Goal: Task Accomplishment & Management: Complete application form

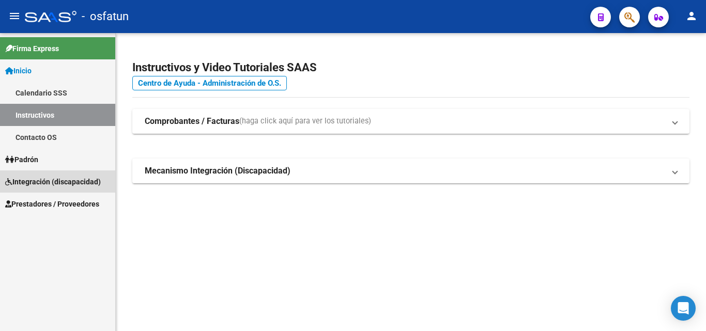
click at [82, 185] on span "Integración (discapacidad)" at bounding box center [53, 181] width 96 height 11
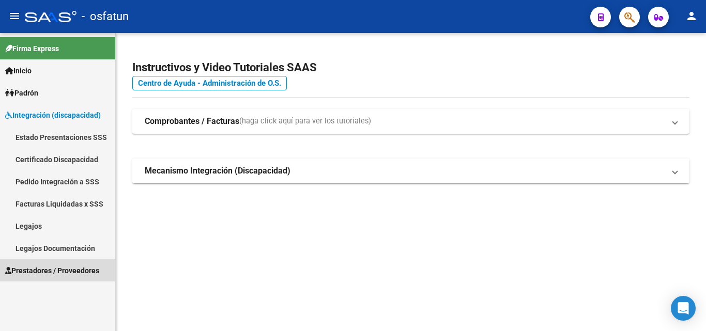
click at [81, 271] on span "Prestadores / Proveedores" at bounding box center [52, 270] width 94 height 11
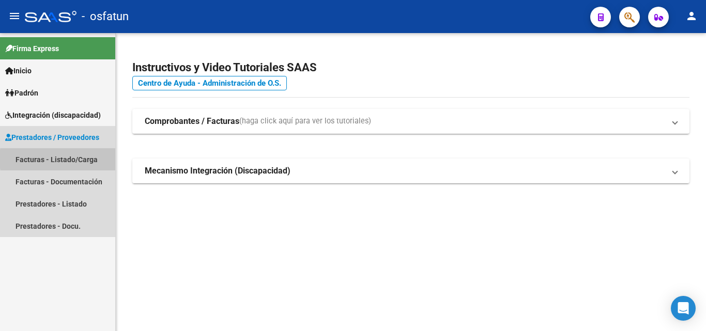
click at [84, 159] on link "Facturas - Listado/Carga" at bounding box center [57, 159] width 115 height 22
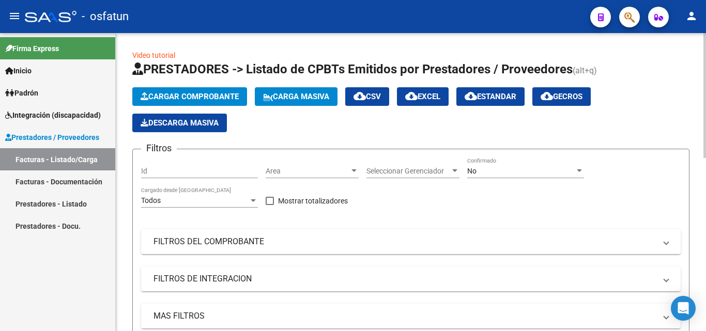
click at [165, 98] on span "Cargar Comprobante" at bounding box center [190, 96] width 98 height 9
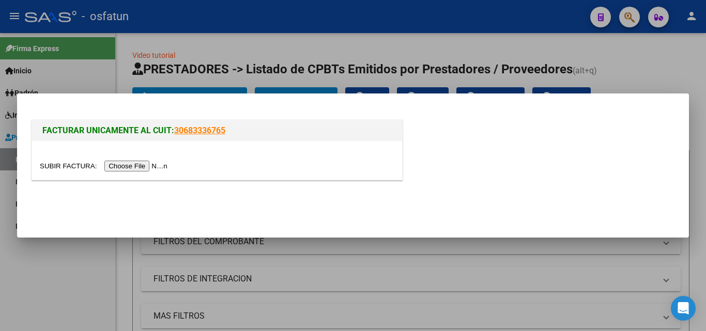
click at [156, 167] on input "file" at bounding box center [105, 166] width 131 height 11
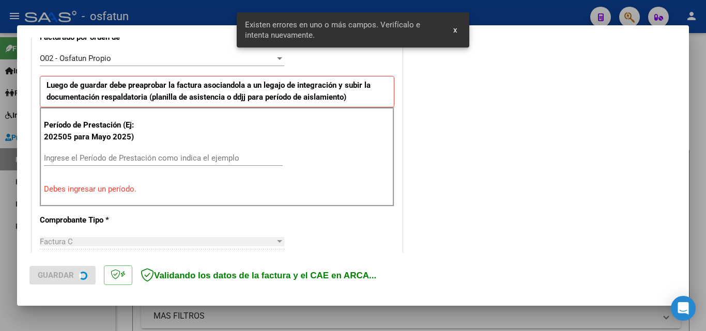
scroll to position [304, 0]
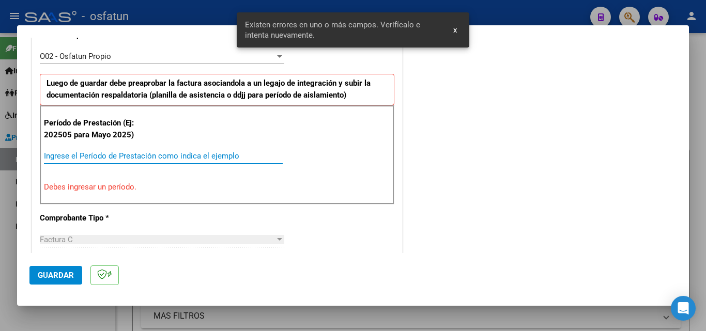
click at [95, 155] on input "Ingrese el Período de Prestación como indica el ejemplo" at bounding box center [163, 155] width 239 height 9
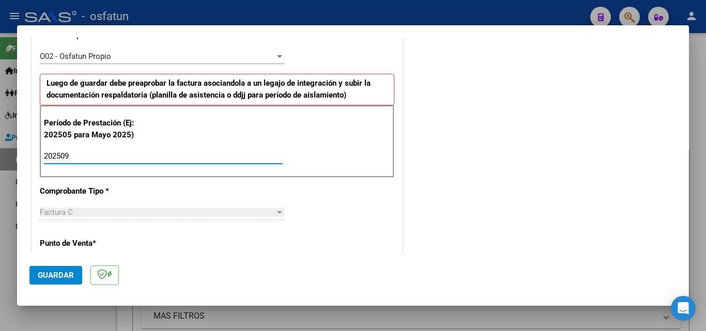
type input "202509"
click at [64, 276] on span "Guardar" at bounding box center [56, 275] width 36 height 9
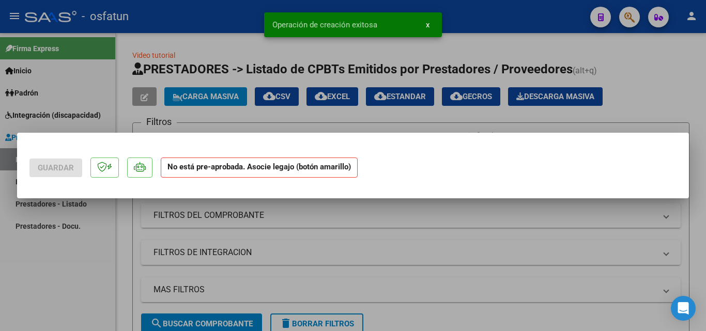
scroll to position [0, 0]
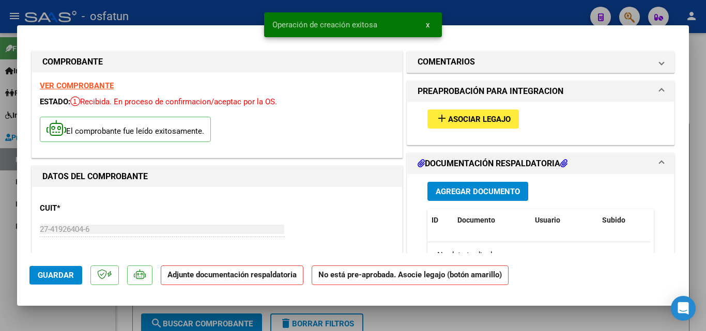
click at [437, 116] on mat-icon "add" at bounding box center [441, 118] width 12 height 12
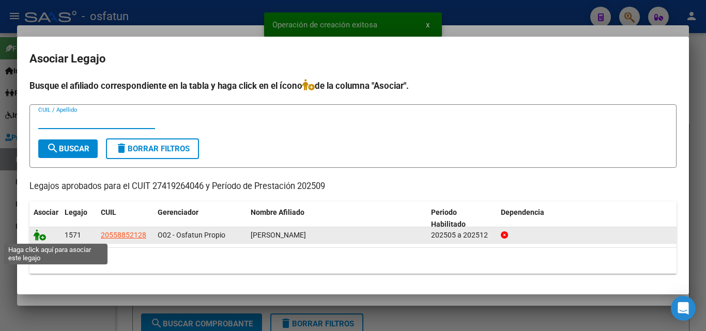
click at [44, 236] on icon at bounding box center [40, 234] width 12 height 11
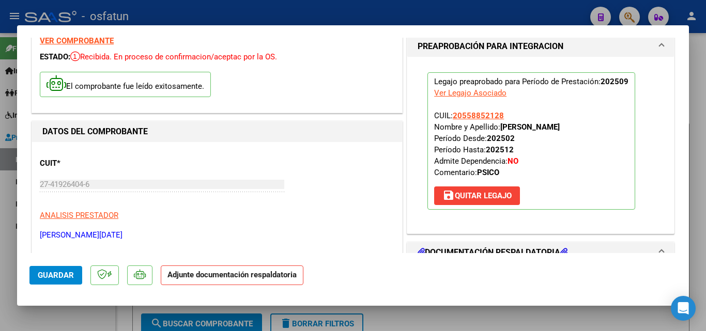
scroll to position [155, 0]
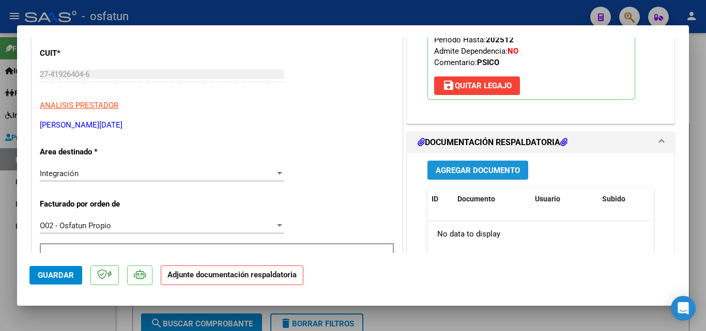
click at [471, 166] on span "Agregar Documento" at bounding box center [477, 170] width 84 height 9
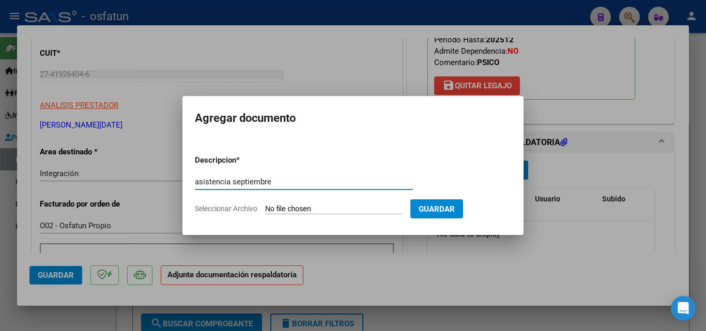
type input "asistencia septiembre"
click at [290, 210] on input "Seleccionar Archivo" at bounding box center [333, 210] width 137 height 10
type input "C:\fakepath\asistencia septiembre [PERSON_NAME]pdf"
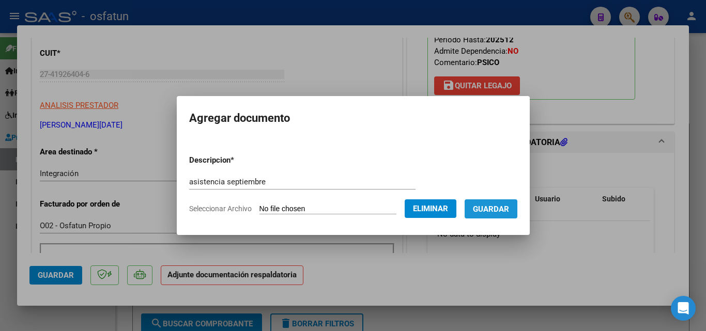
click at [496, 214] on button "Guardar" at bounding box center [490, 208] width 53 height 19
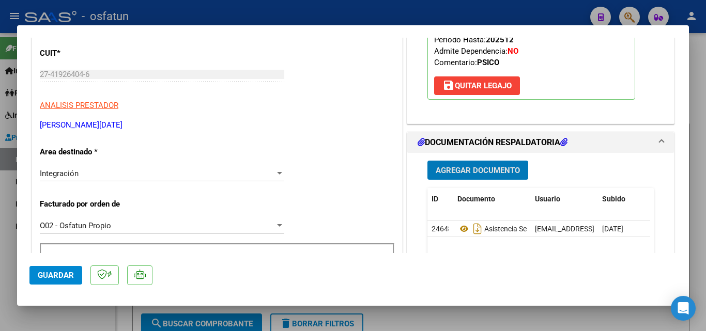
click at [63, 278] on span "Guardar" at bounding box center [56, 275] width 36 height 9
click at [697, 234] on div at bounding box center [353, 165] width 706 height 331
type input "$ 0,00"
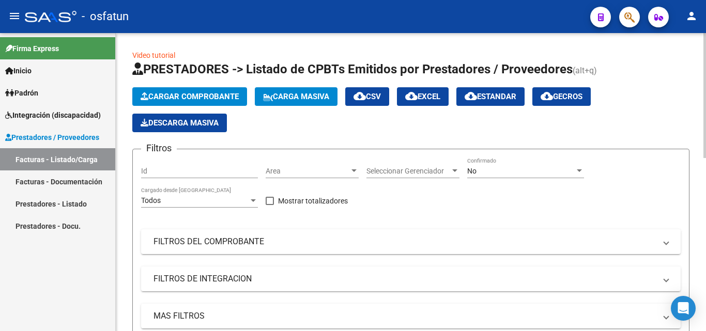
click at [192, 93] on span "Cargar Comprobante" at bounding box center [190, 96] width 98 height 9
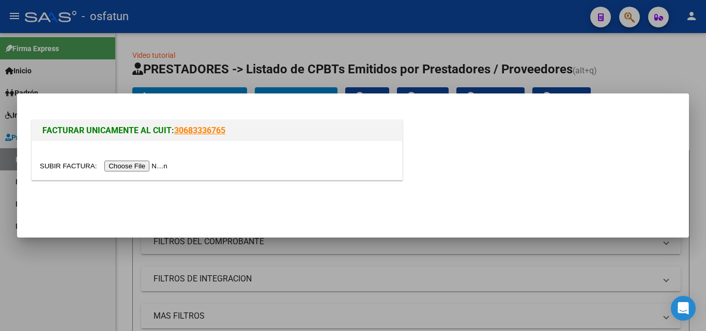
click at [131, 166] on input "file" at bounding box center [105, 166] width 131 height 11
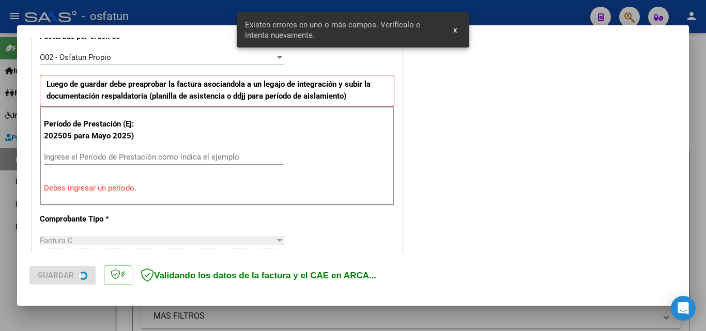
scroll to position [381, 0]
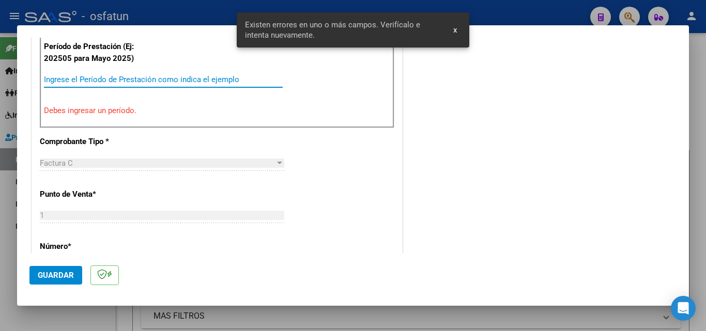
click at [113, 78] on input "Ingrese el Período de Prestación como indica el ejemplo" at bounding box center [163, 79] width 239 height 9
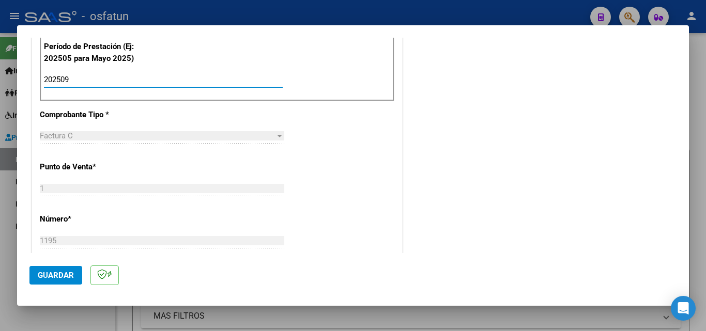
type input "202509"
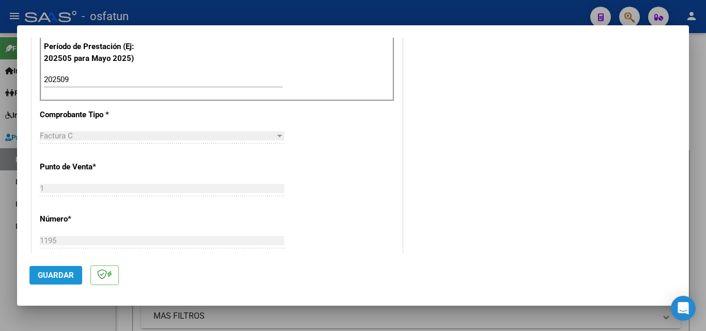
click at [68, 273] on span "Guardar" at bounding box center [56, 275] width 36 height 9
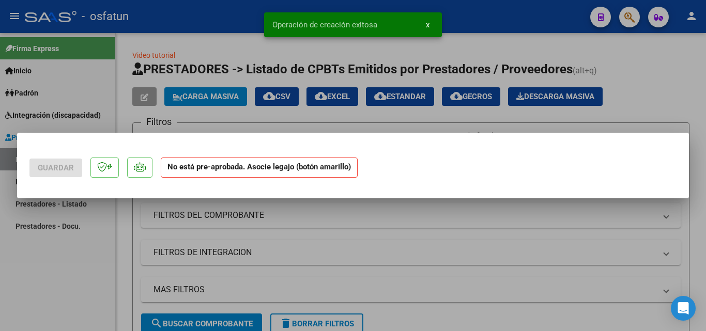
scroll to position [0, 0]
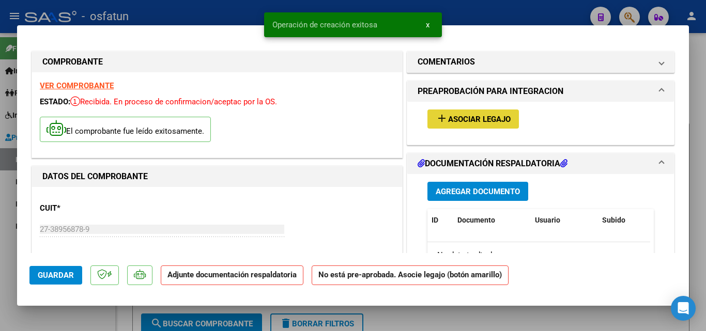
click at [448, 118] on span "Asociar Legajo" at bounding box center [479, 119] width 63 height 9
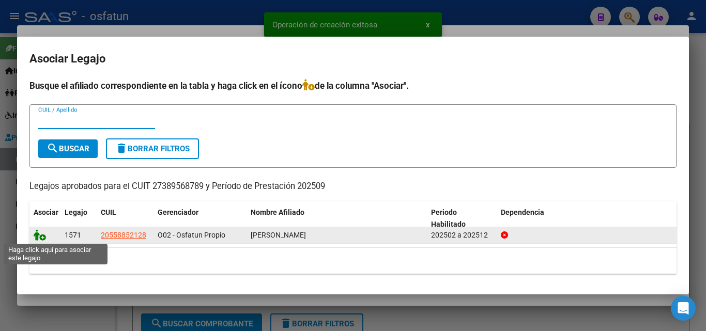
click at [39, 238] on icon at bounding box center [40, 234] width 12 height 11
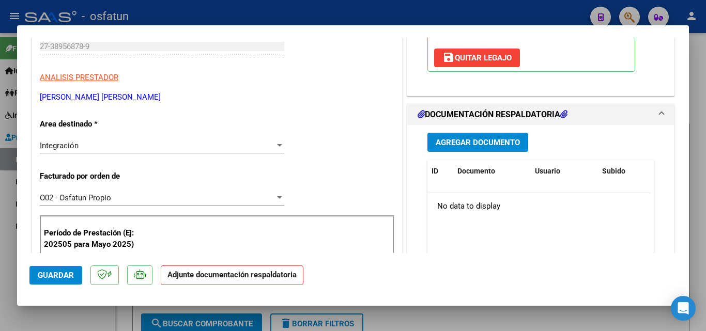
scroll to position [207, 0]
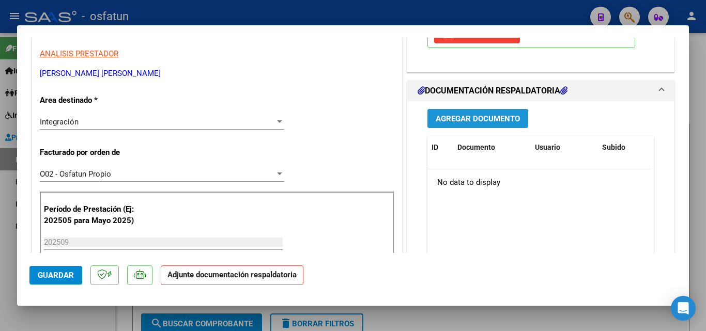
click at [479, 116] on span "Agregar Documento" at bounding box center [477, 118] width 84 height 9
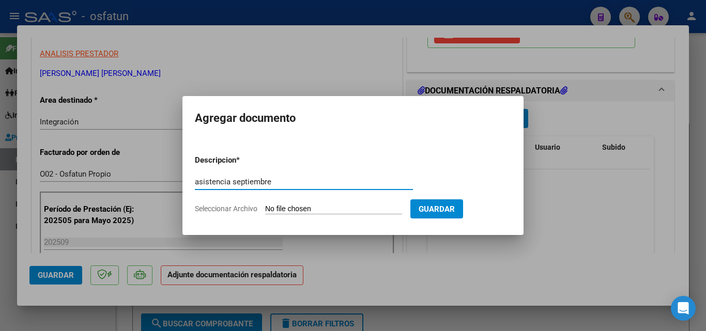
type input "asistencia septiembre"
click at [273, 207] on input "Seleccionar Archivo" at bounding box center [333, 210] width 137 height 10
type input "C:\fakepath\Asistencia 09 [PERSON_NAME].pdf"
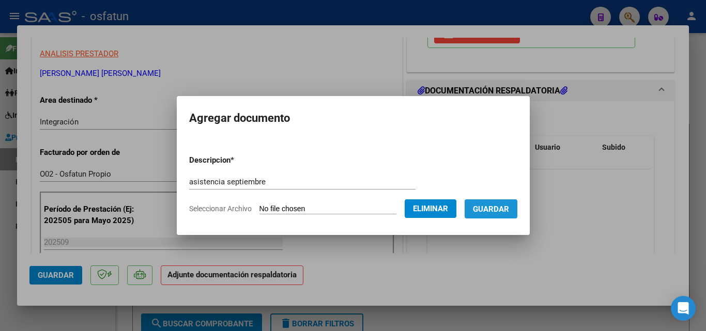
click at [503, 210] on span "Guardar" at bounding box center [491, 209] width 36 height 9
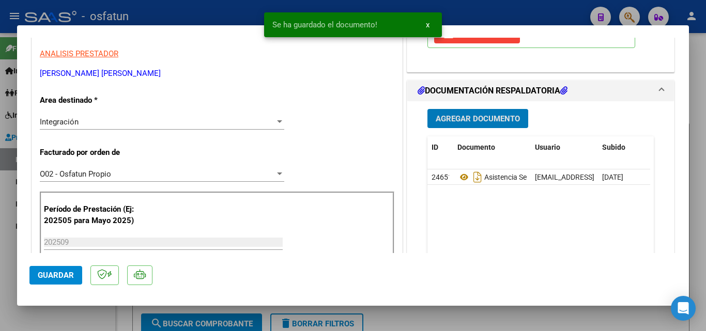
click at [65, 278] on span "Guardar" at bounding box center [56, 275] width 36 height 9
click at [425, 316] on div at bounding box center [353, 165] width 706 height 331
type input "$ 0,00"
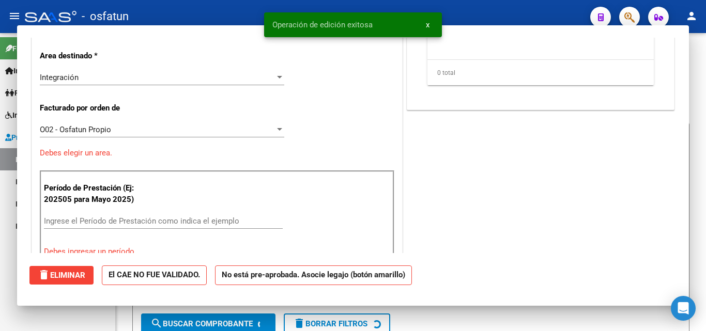
scroll to position [175, 0]
